Goal: Navigation & Orientation: Find specific page/section

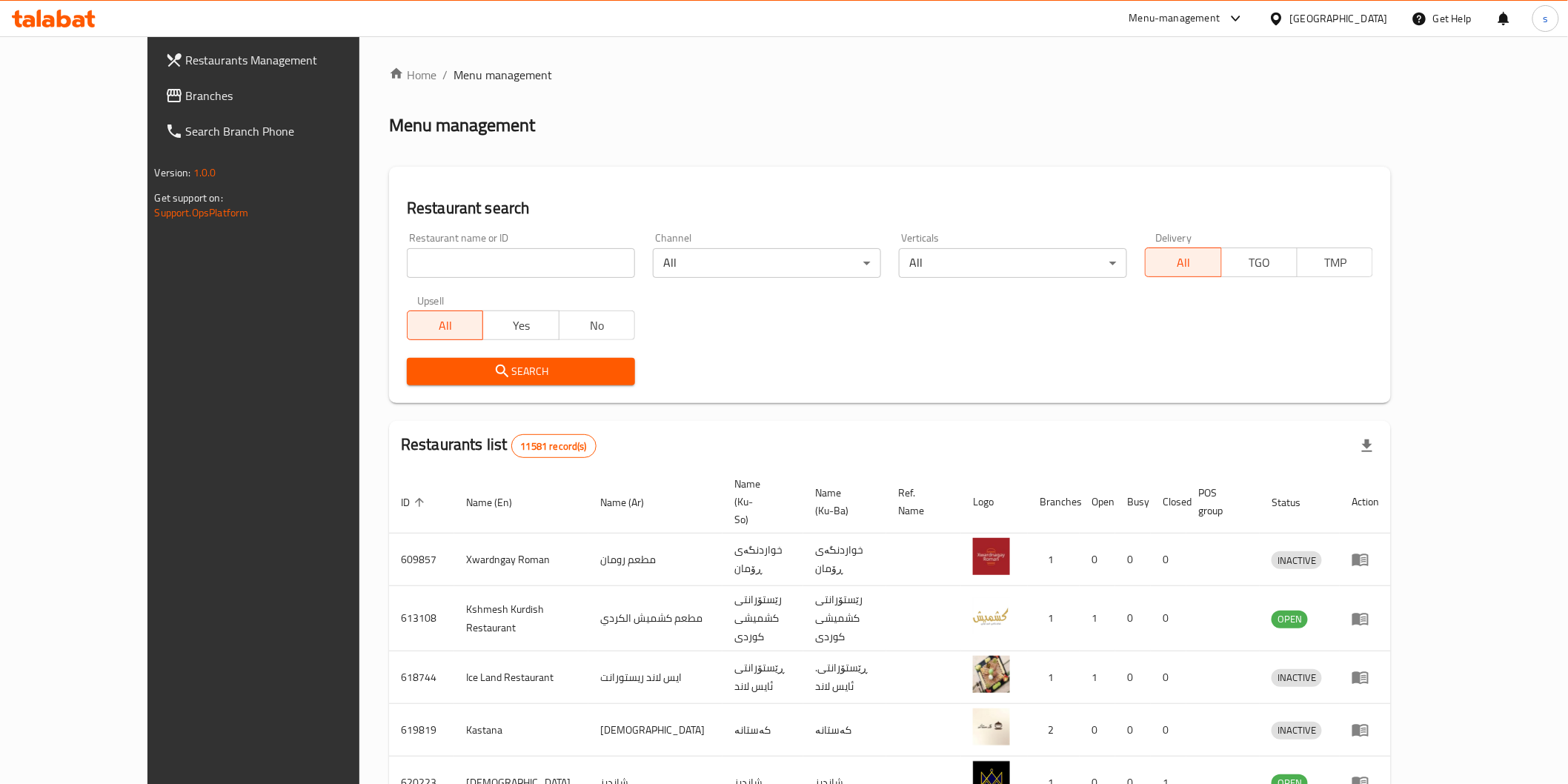
click at [60, 15] on icon at bounding box center [64, 18] width 14 height 18
click at [37, 16] on icon at bounding box center [39, 18] width 4 height 17
